Goal: Feedback & Contribution: Submit feedback/report problem

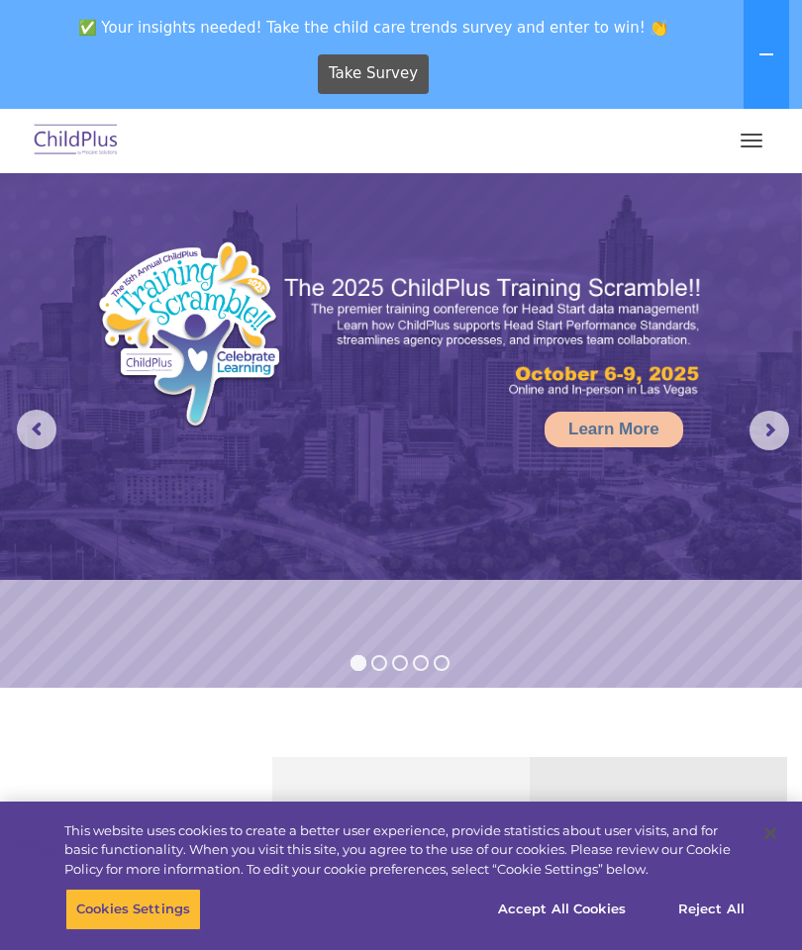
select select "MEDIUM"
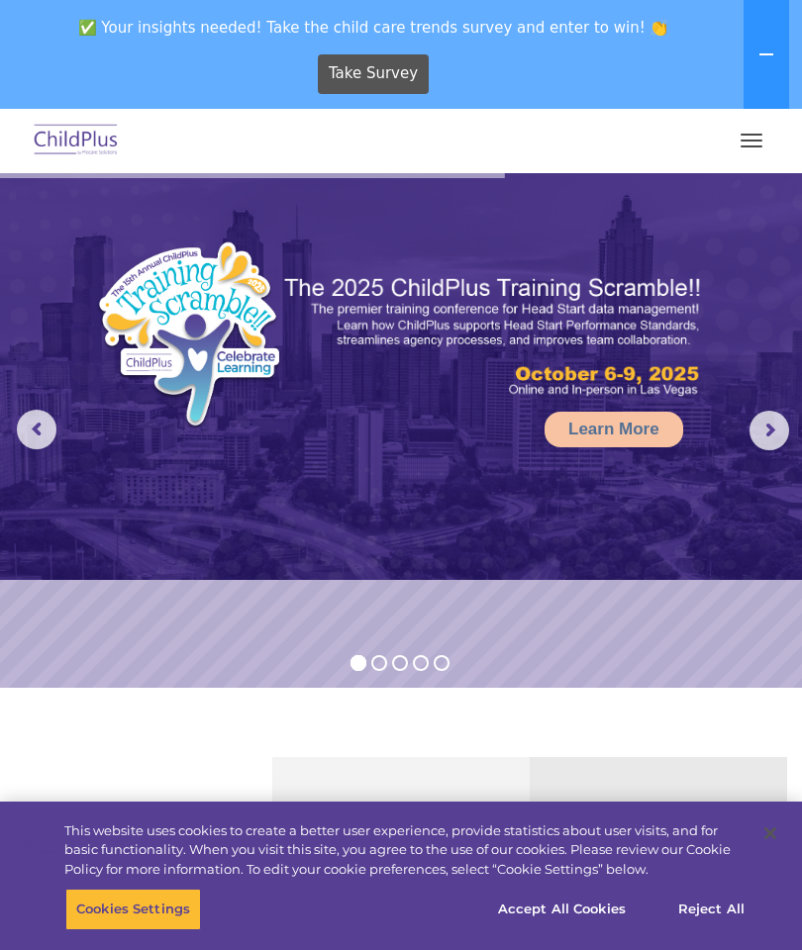
click at [748, 150] on button "button" at bounding box center [751, 141] width 42 height 32
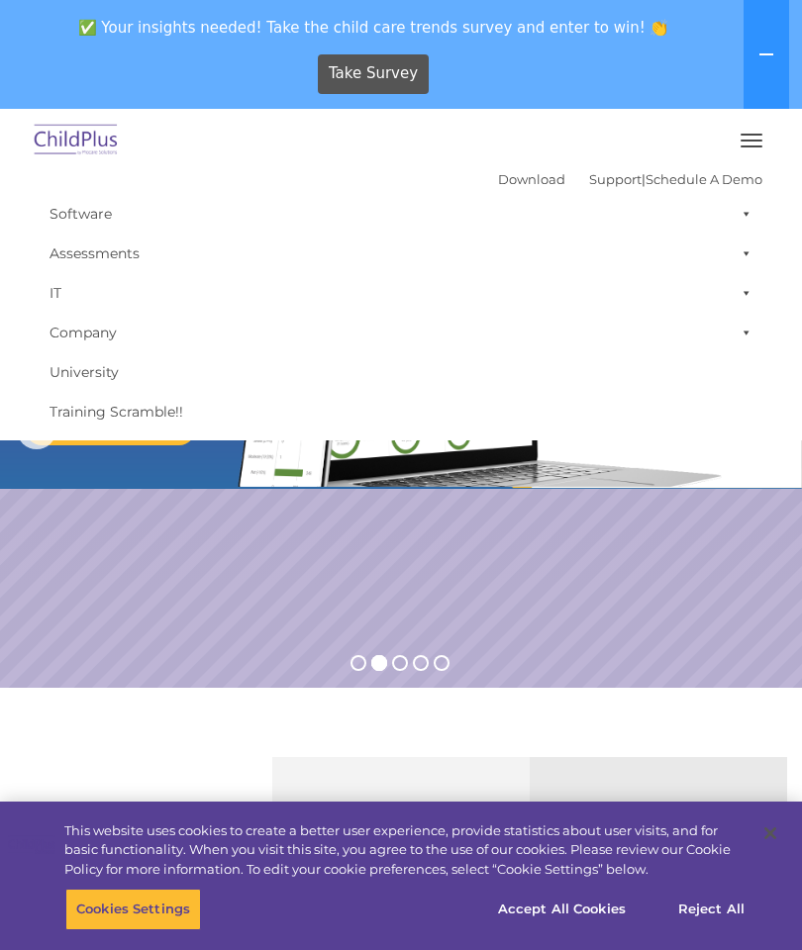
click at [638, 67] on div "Take Survey" at bounding box center [373, 74] width 731 height 54
click at [769, 69] on button at bounding box center [766, 54] width 46 height 109
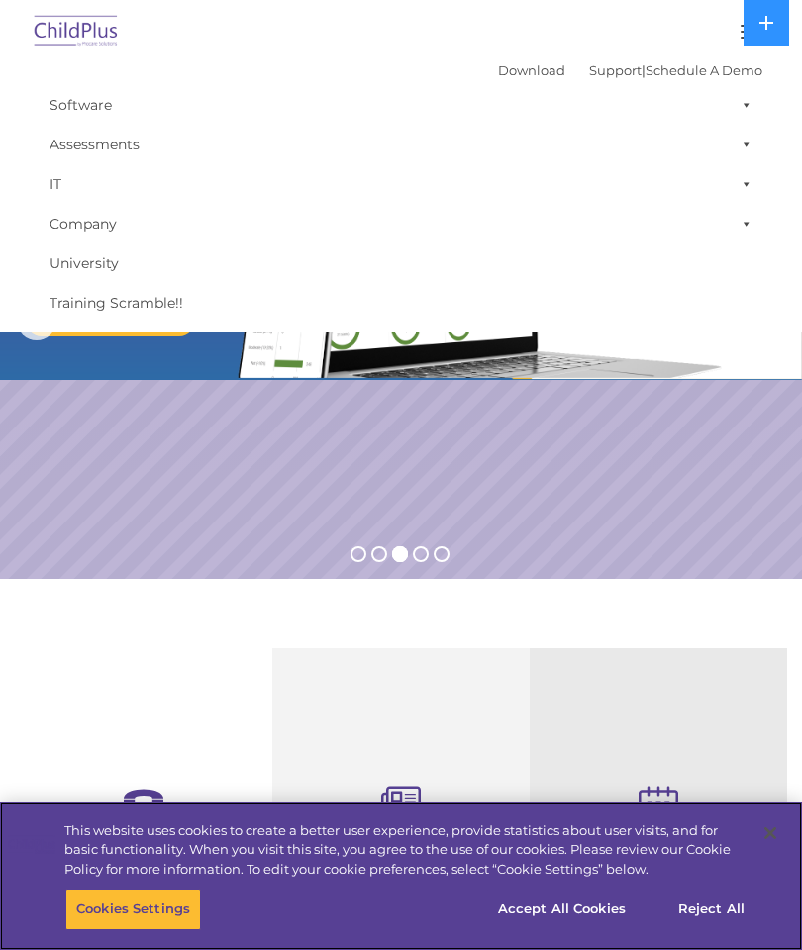
click at [577, 916] on button "Accept All Cookies" at bounding box center [561, 910] width 149 height 42
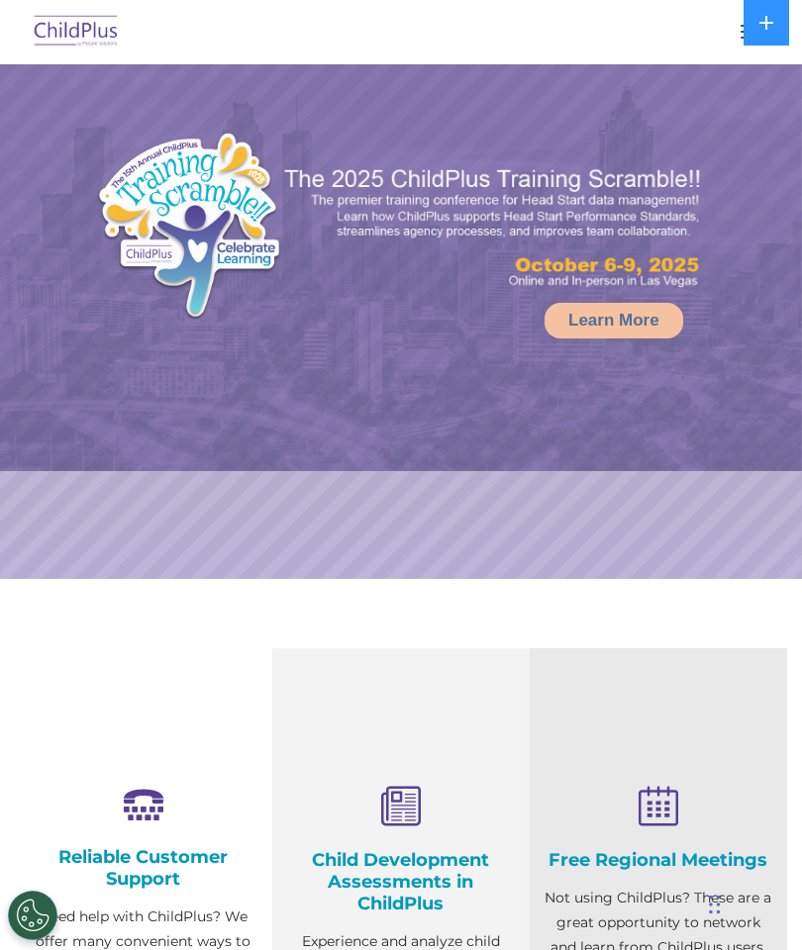
select select "MEDIUM"
